Goal: Check status: Check status

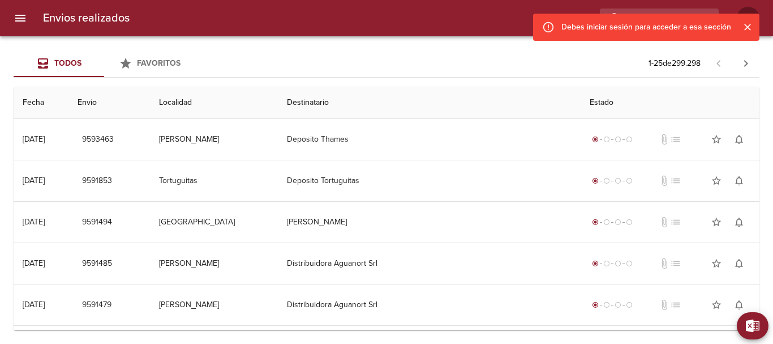
click at [748, 26] on icon "Cerrar" at bounding box center [747, 27] width 7 height 7
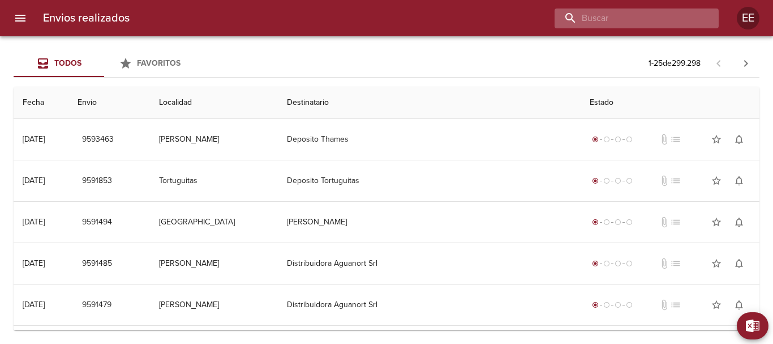
click at [666, 22] on input "buscar" at bounding box center [627, 18] width 145 height 20
paste input "[PERSON_NAME]"
type input "[PERSON_NAME]"
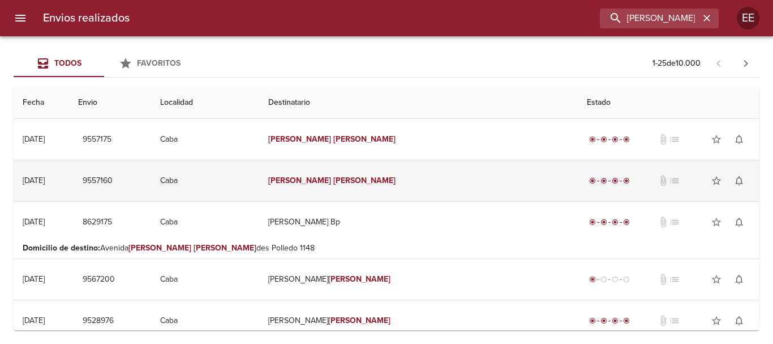
click at [363, 179] on em "[PERSON_NAME]" at bounding box center [364, 181] width 63 height 10
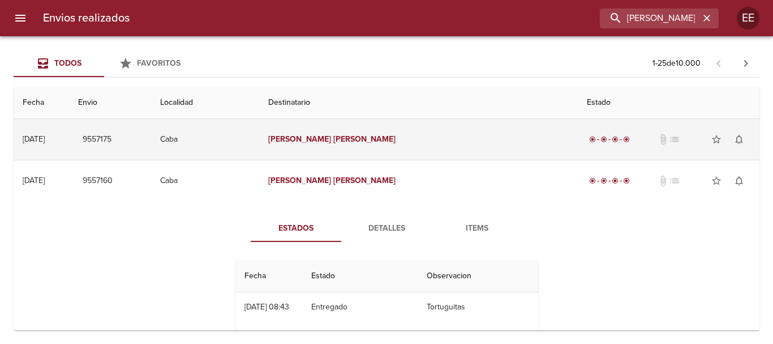
click at [361, 140] on em "[PERSON_NAME]" at bounding box center [364, 139] width 63 height 10
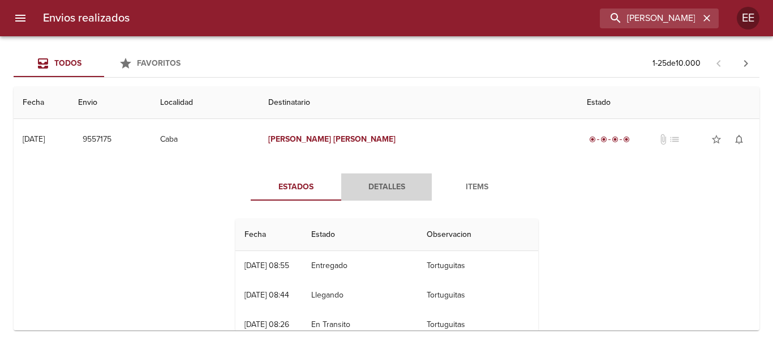
click at [381, 185] on span "Detalles" at bounding box center [386, 187] width 77 height 14
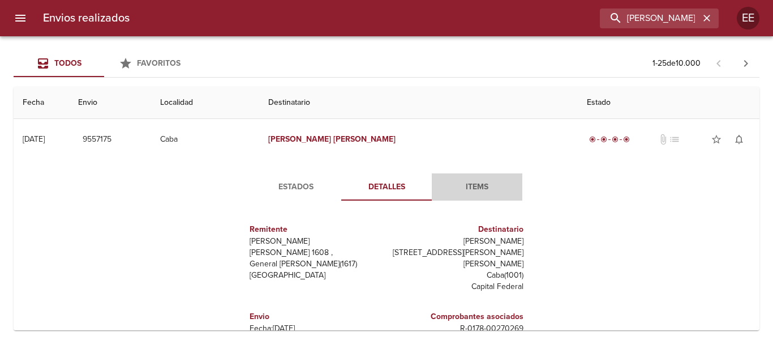
click at [474, 186] on span "Items" at bounding box center [477, 187] width 77 height 14
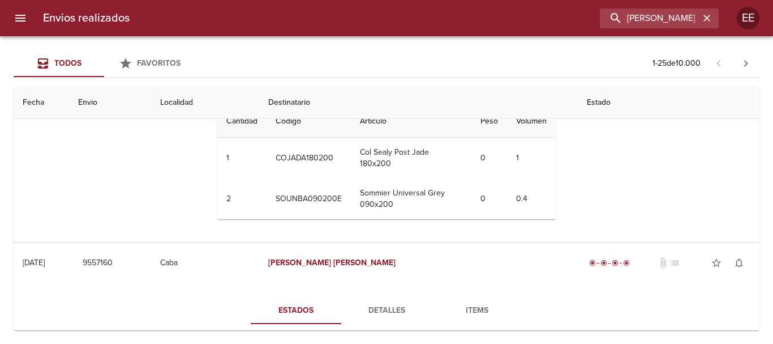
scroll to position [226, 0]
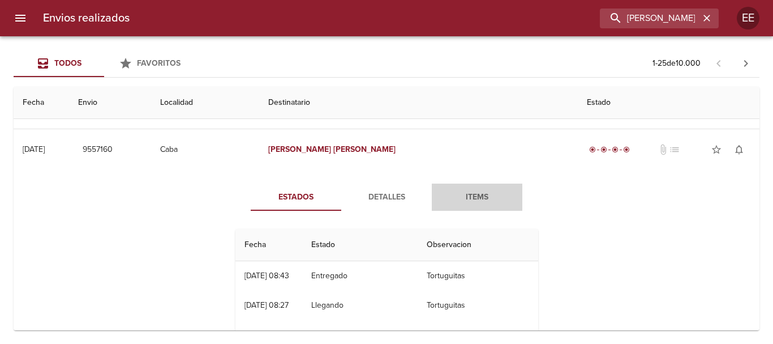
click at [476, 193] on span "Items" at bounding box center [477, 197] width 77 height 14
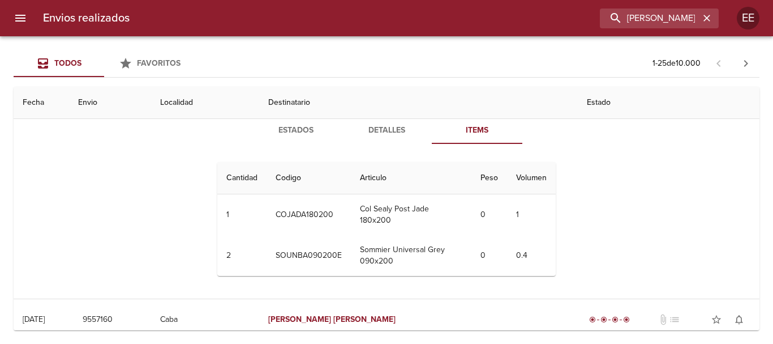
scroll to position [0, 0]
